Goal: Navigation & Orientation: Find specific page/section

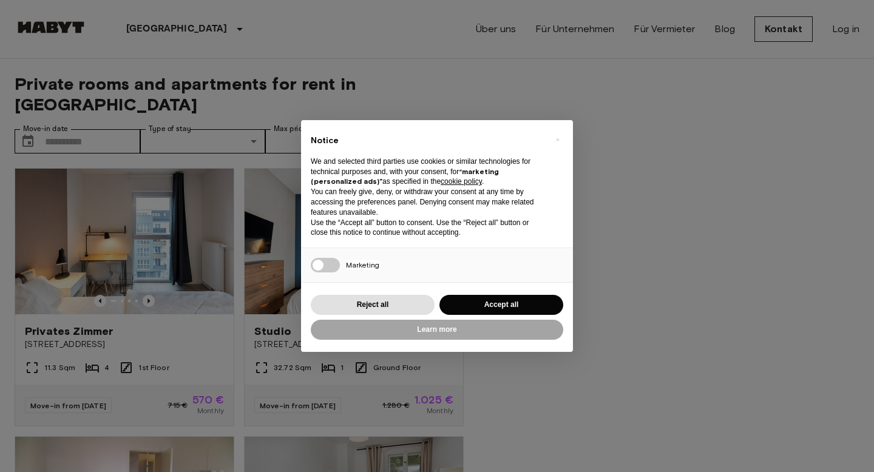
click at [553, 294] on div "Reject all Accept all" at bounding box center [437, 304] width 252 height 25
click at [531, 295] on button "Accept all" at bounding box center [501, 305] width 124 height 20
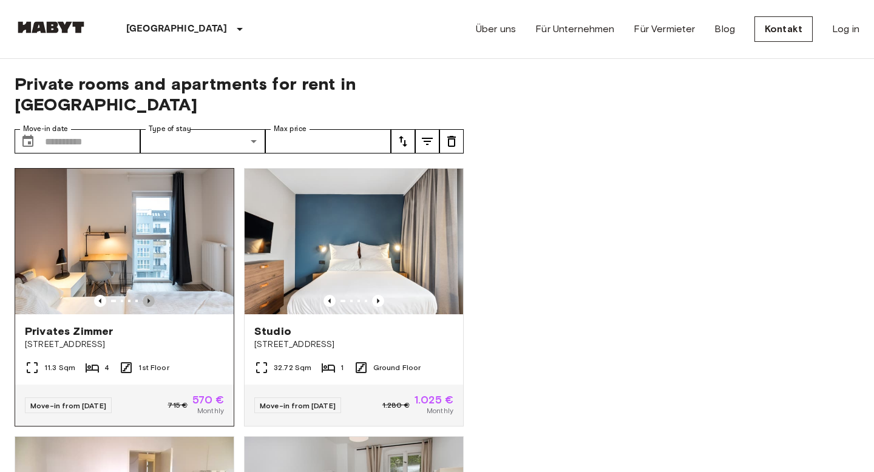
click at [153, 295] on icon "Previous image" at bounding box center [149, 301] width 12 height 12
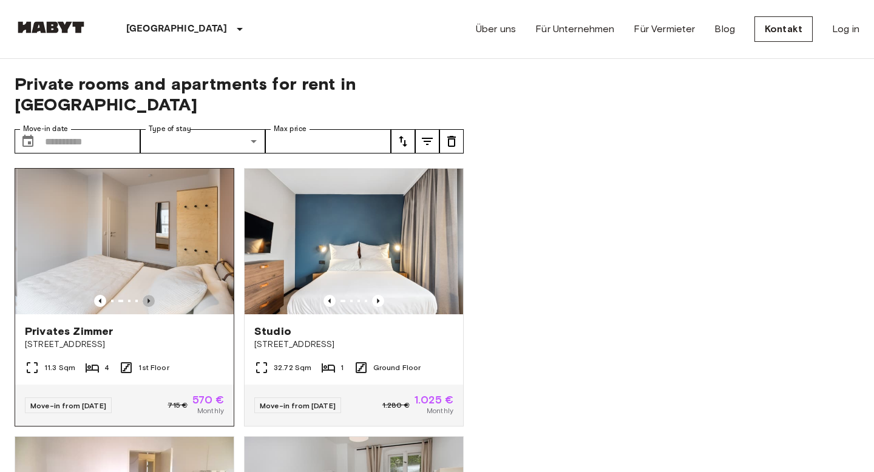
click at [153, 295] on icon "Previous image" at bounding box center [149, 301] width 12 height 12
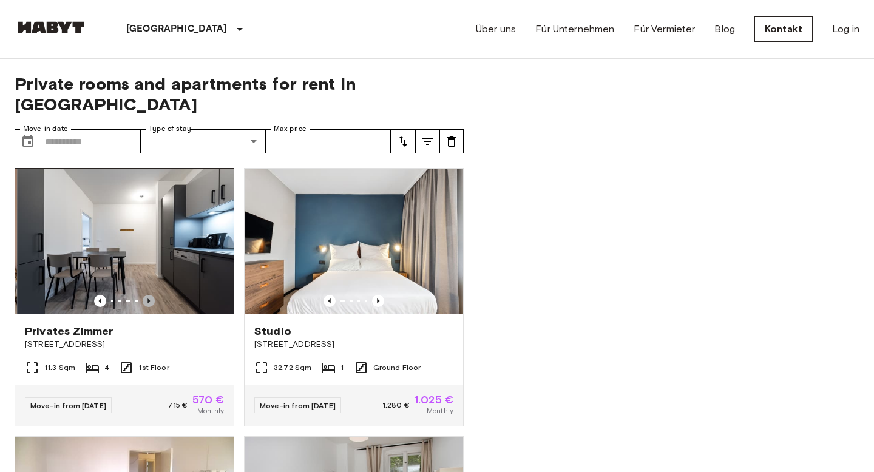
click at [153, 295] on icon "Previous image" at bounding box center [149, 301] width 12 height 12
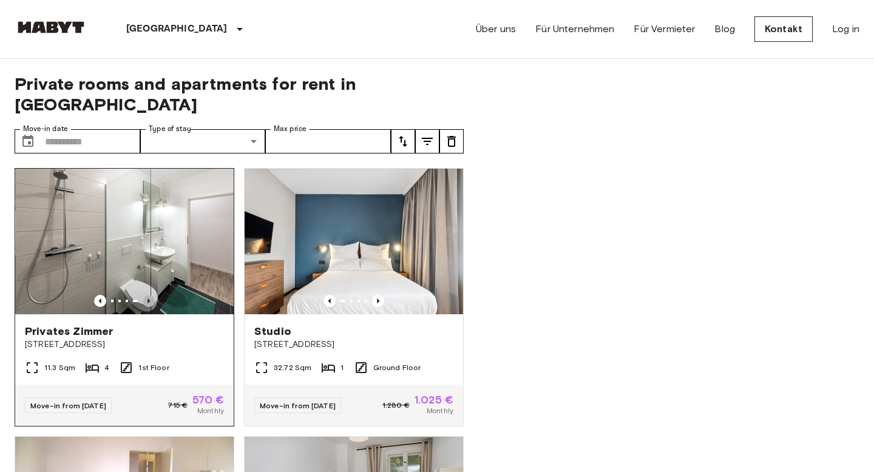
click at [153, 295] on icon "Previous image" at bounding box center [149, 301] width 12 height 12
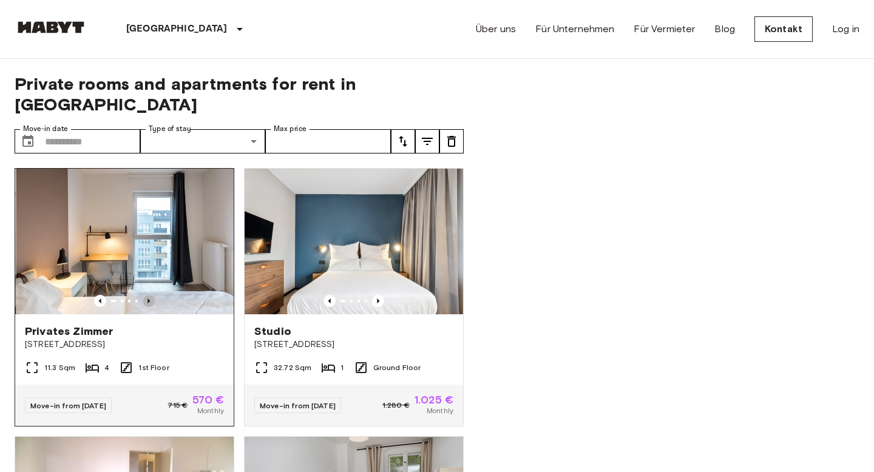
click at [153, 295] on icon "Previous image" at bounding box center [149, 301] width 12 height 12
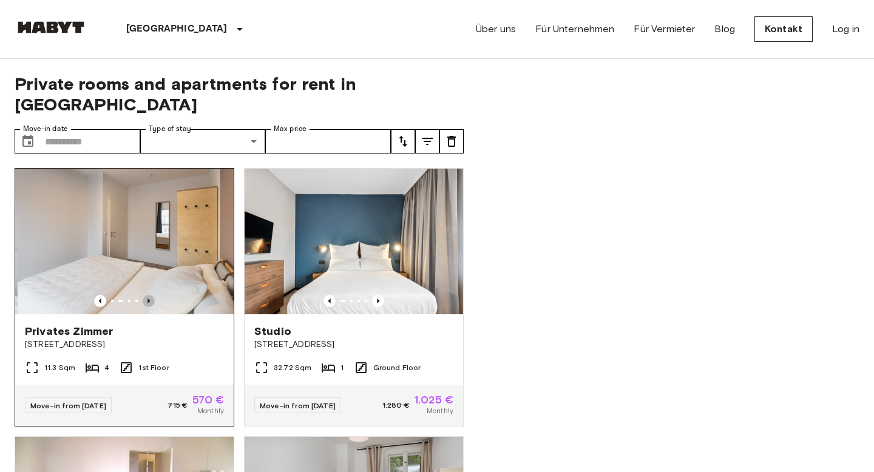
click at [153, 295] on icon "Previous image" at bounding box center [149, 301] width 12 height 12
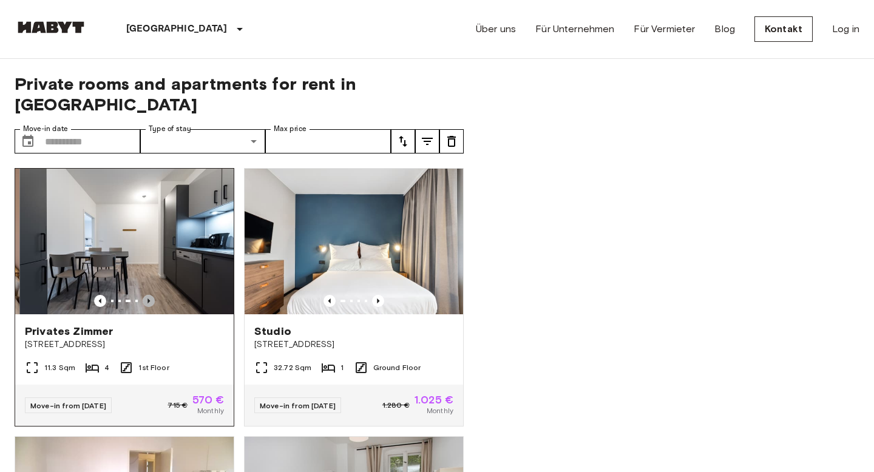
click at [153, 295] on icon "Previous image" at bounding box center [149, 301] width 12 height 12
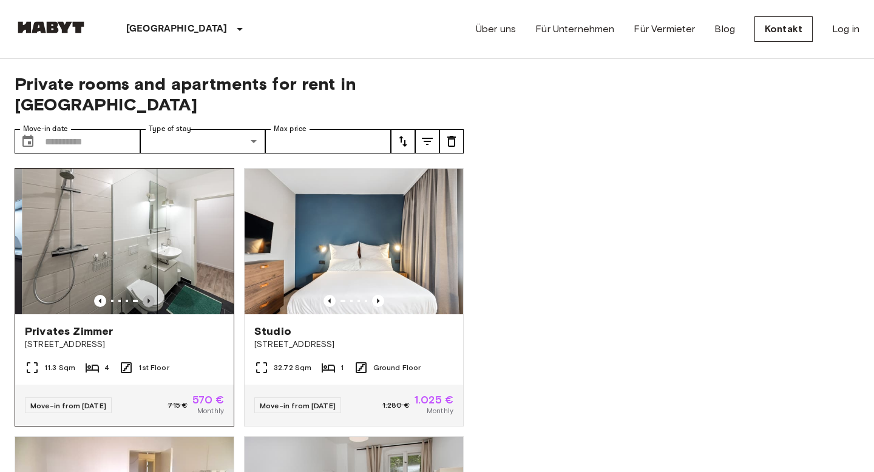
click at [153, 295] on icon "Previous image" at bounding box center [149, 301] width 12 height 12
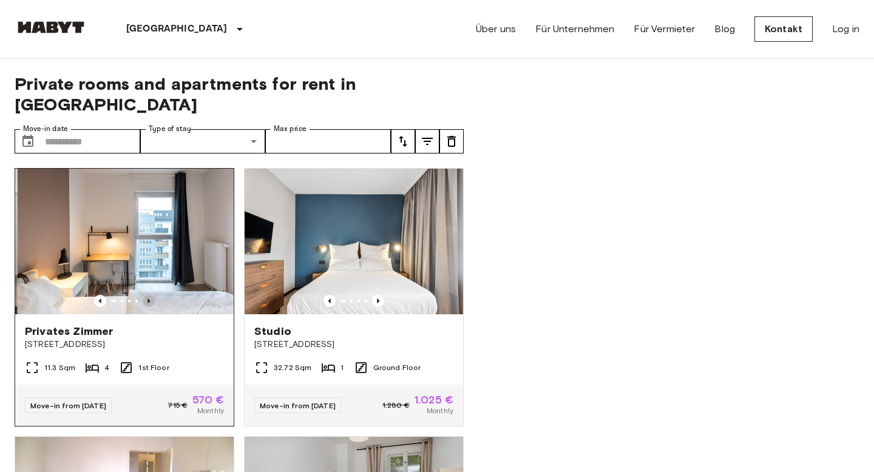
click at [153, 295] on icon "Previous image" at bounding box center [149, 301] width 12 height 12
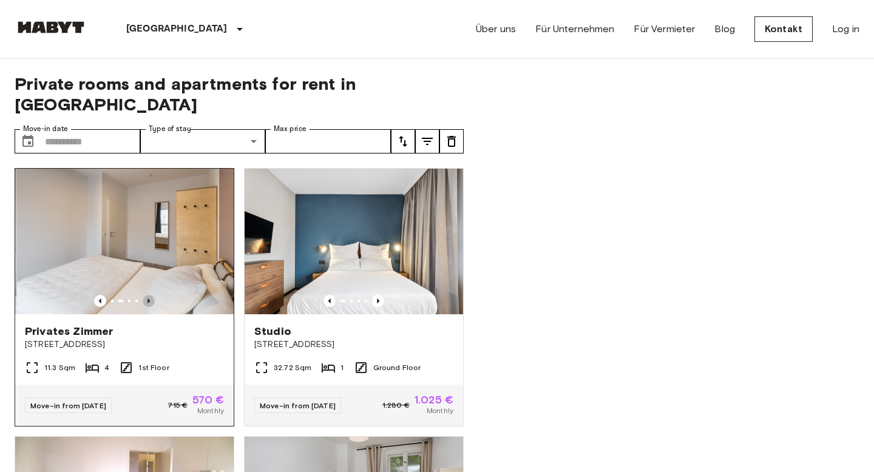
click at [153, 295] on icon "Previous image" at bounding box center [149, 301] width 12 height 12
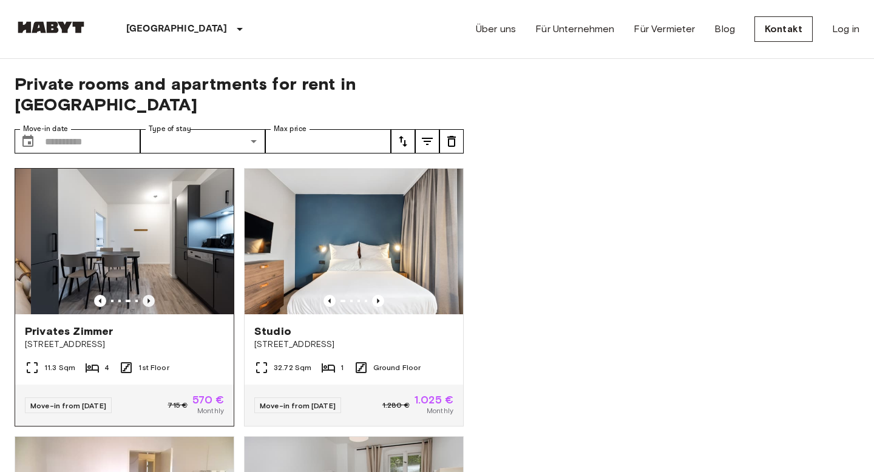
click at [153, 295] on icon "Previous image" at bounding box center [149, 301] width 12 height 12
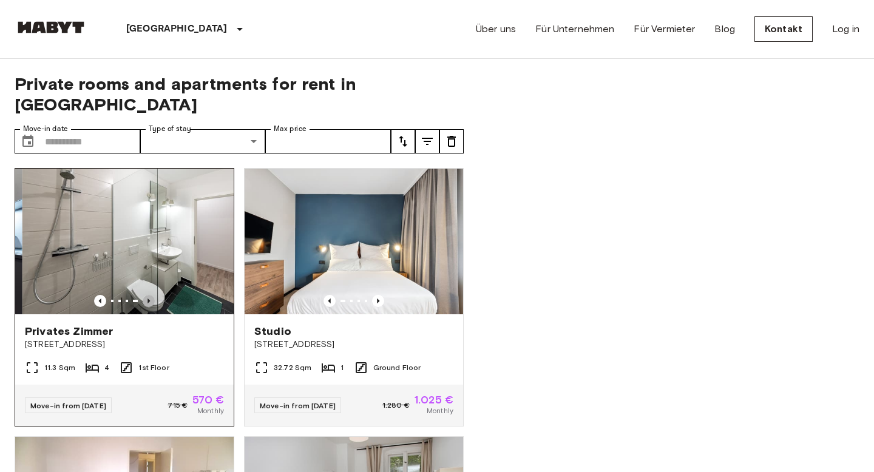
click at [153, 295] on icon "Previous image" at bounding box center [149, 301] width 12 height 12
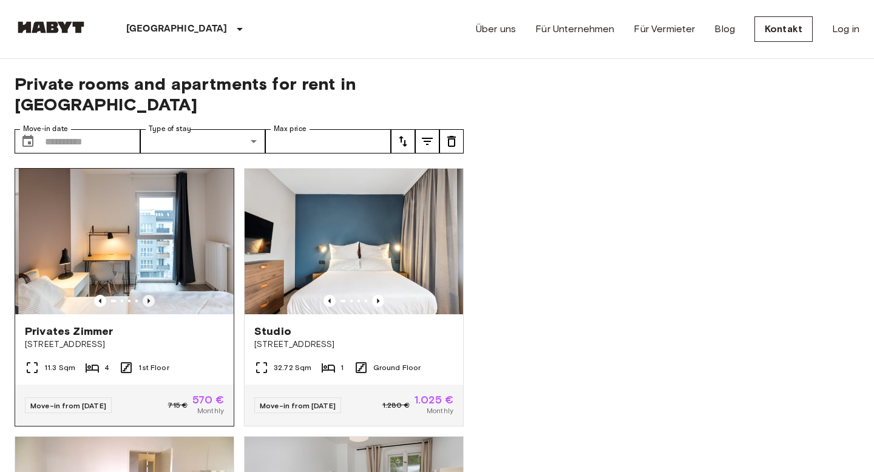
click at [153, 295] on icon "Previous image" at bounding box center [149, 301] width 12 height 12
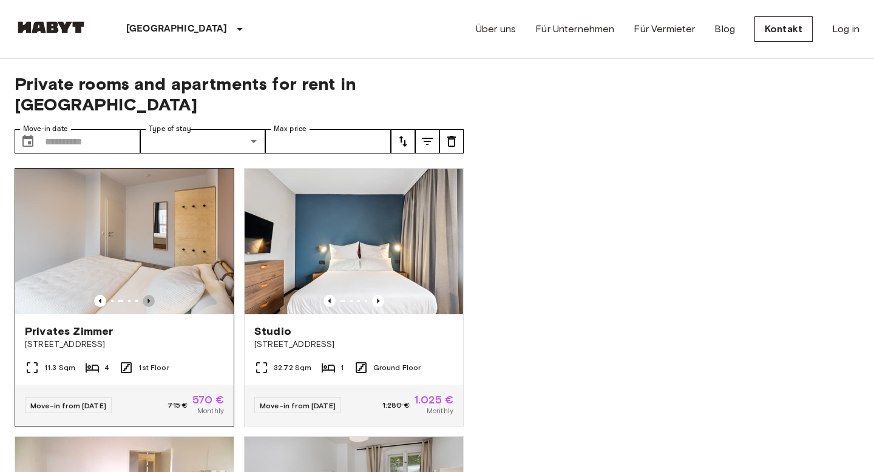
click at [150, 295] on icon "Previous image" at bounding box center [149, 301] width 12 height 12
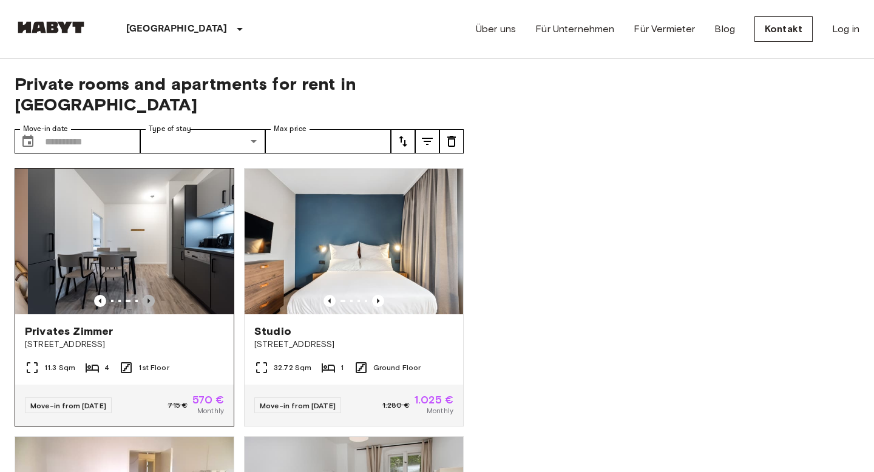
click at [150, 295] on icon "Previous image" at bounding box center [149, 301] width 12 height 12
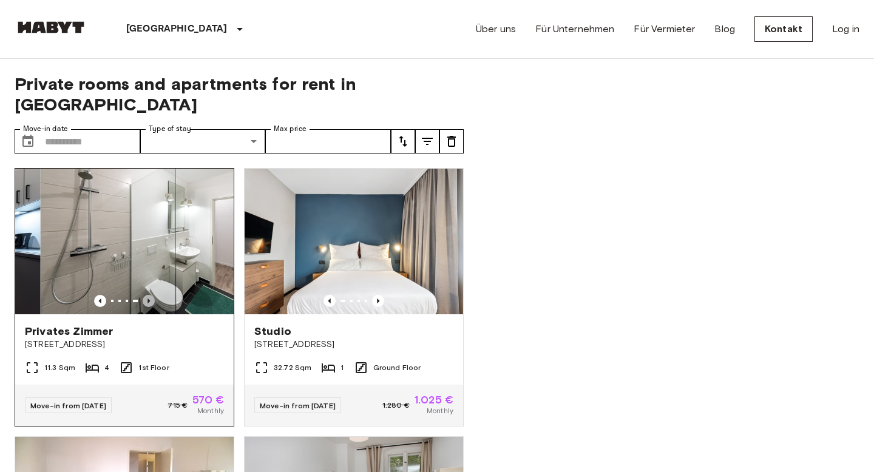
click at [150, 295] on icon "Previous image" at bounding box center [149, 301] width 12 height 12
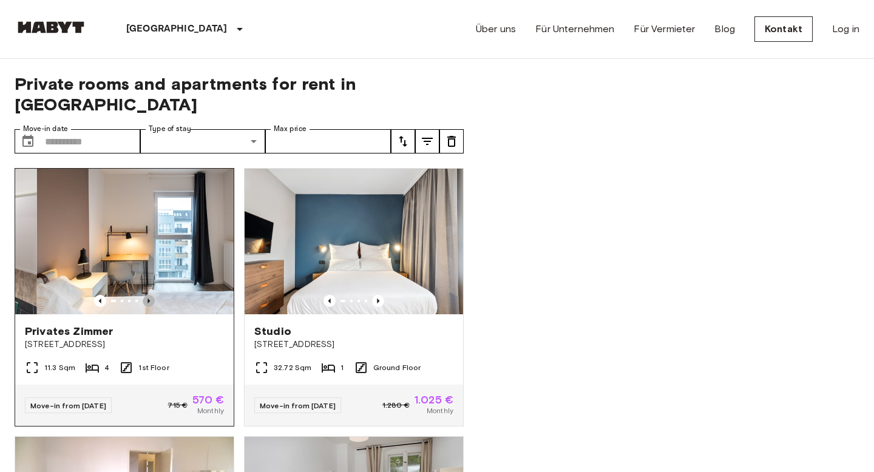
click at [150, 295] on icon "Previous image" at bounding box center [149, 301] width 12 height 12
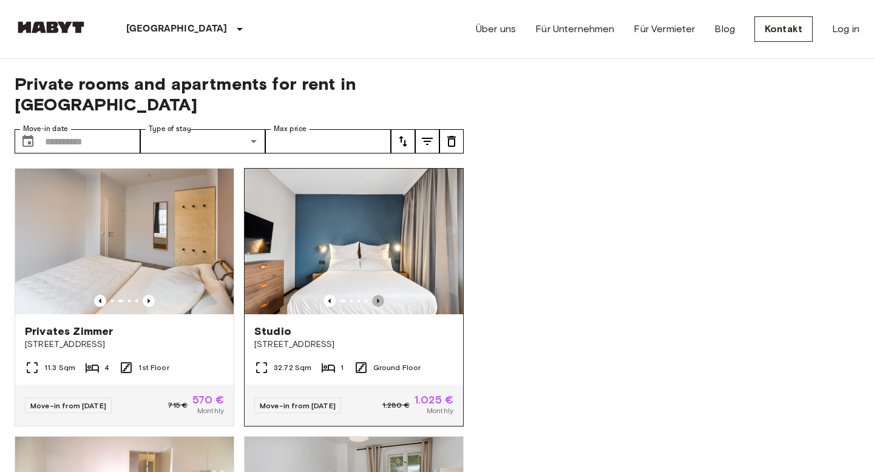
click at [379, 295] on icon "Previous image" at bounding box center [378, 301] width 12 height 12
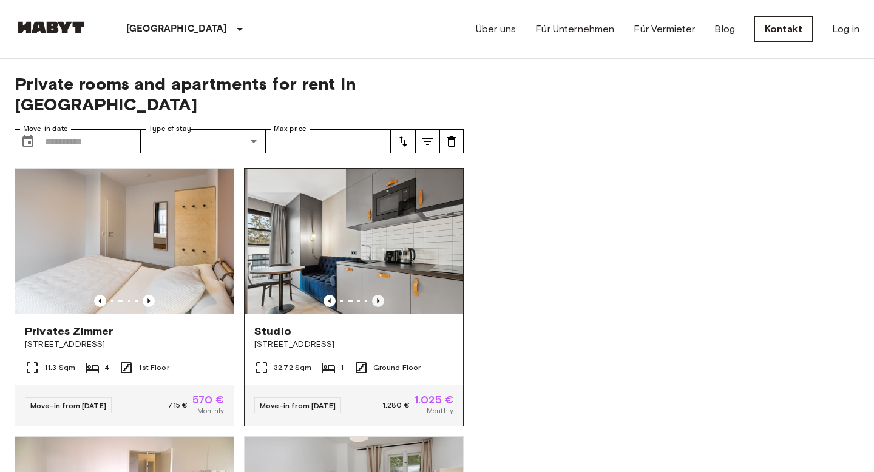
click at [379, 295] on icon "Previous image" at bounding box center [378, 301] width 12 height 12
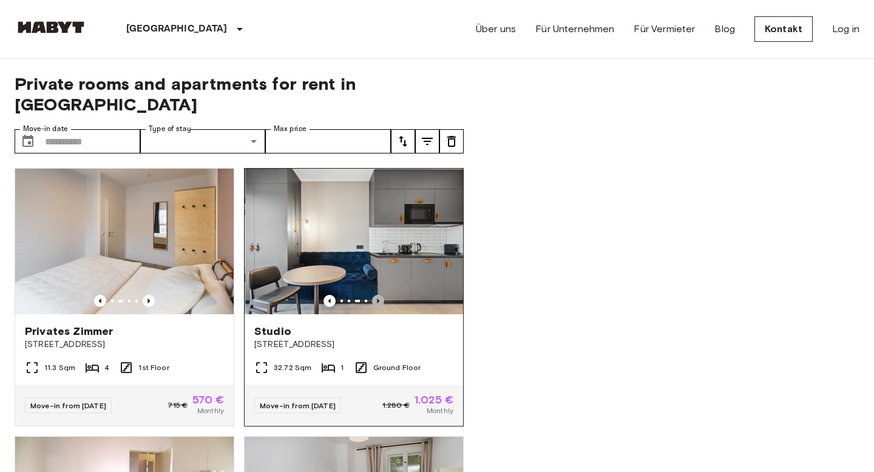
click at [379, 295] on icon "Previous image" at bounding box center [378, 301] width 12 height 12
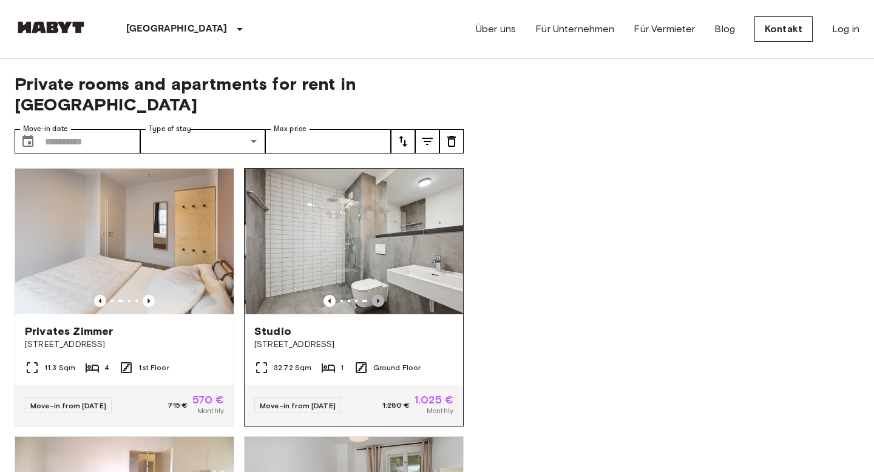
click at [379, 295] on icon "Previous image" at bounding box center [378, 301] width 12 height 12
